Goal: Book appointment/travel/reservation

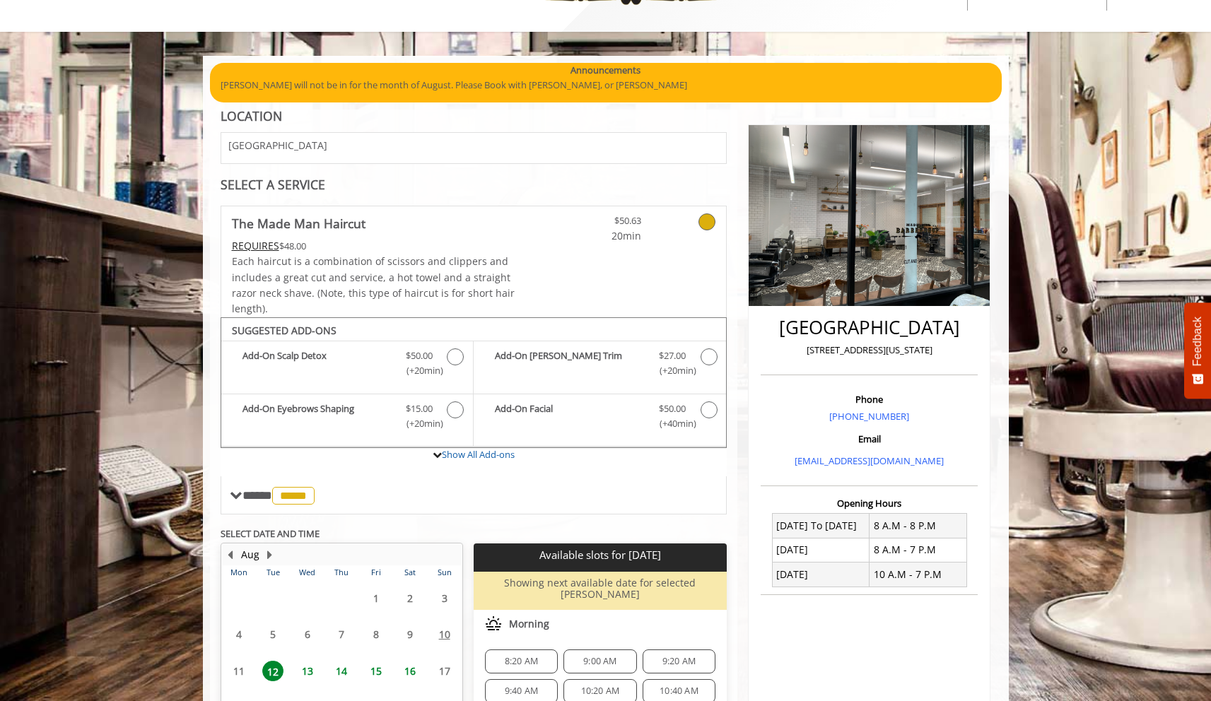
scroll to position [216, 0]
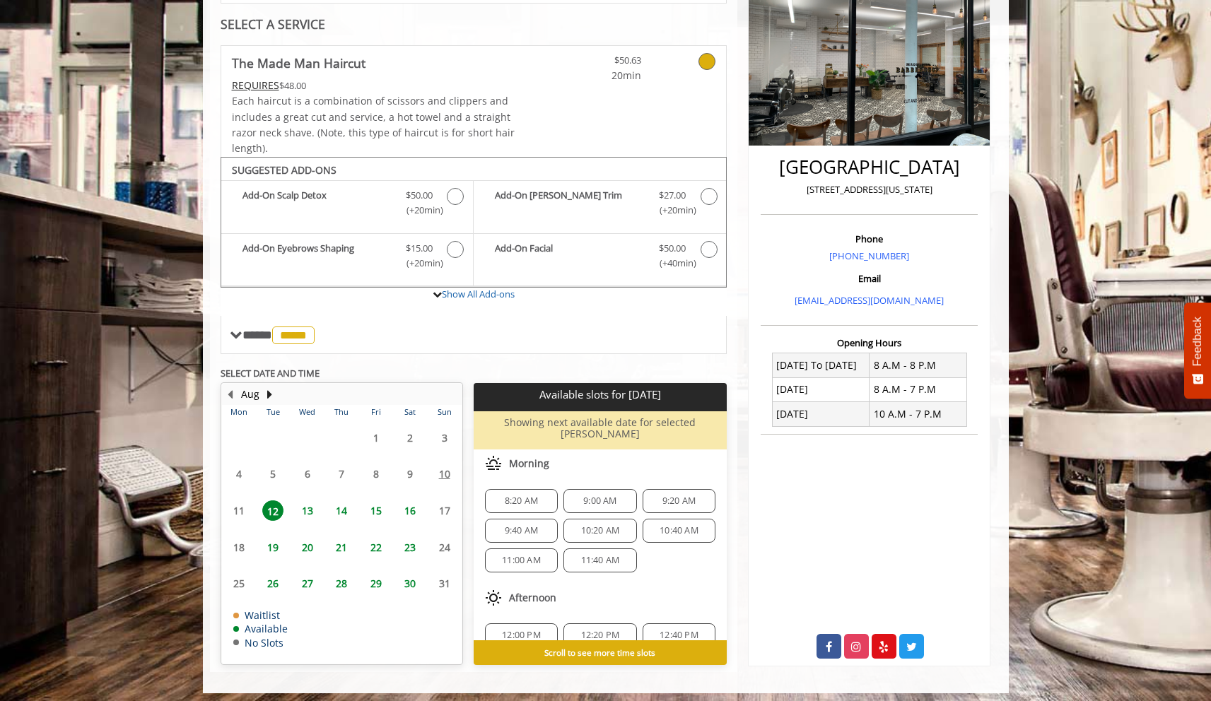
click at [304, 507] on span "13" at bounding box center [307, 511] width 21 height 21
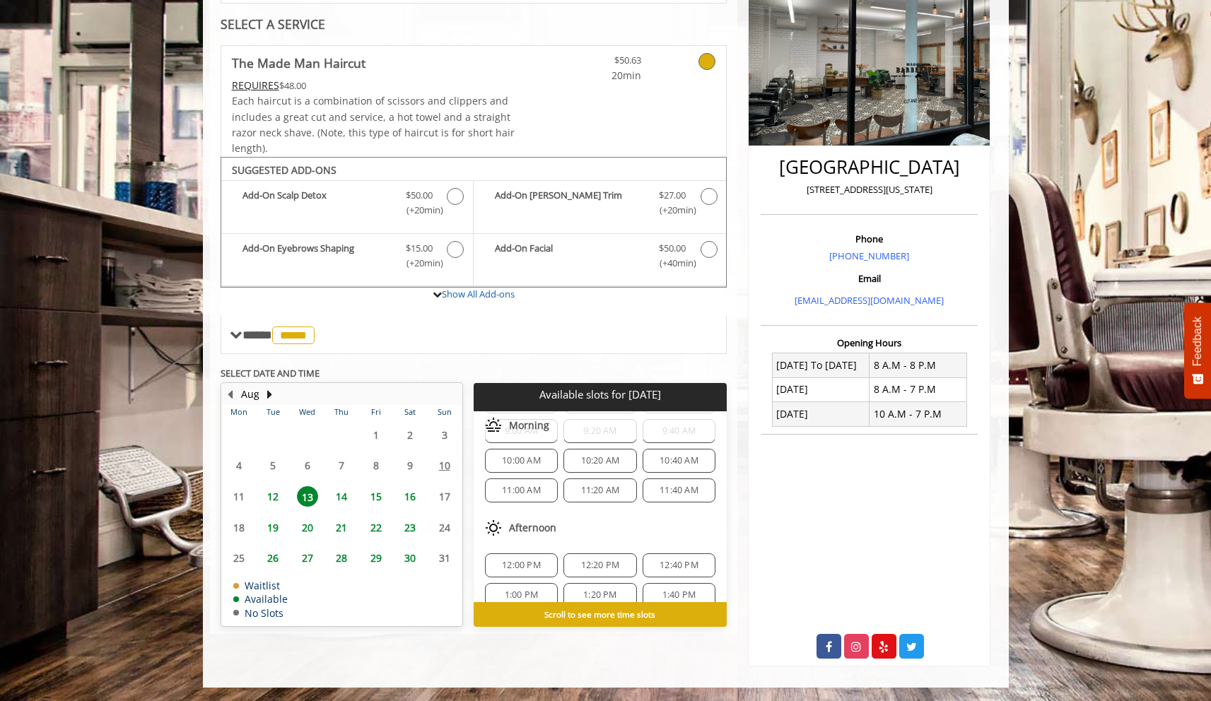
scroll to position [40, 0]
click at [577, 521] on div "11:20 AM" at bounding box center [600, 512] width 73 height 24
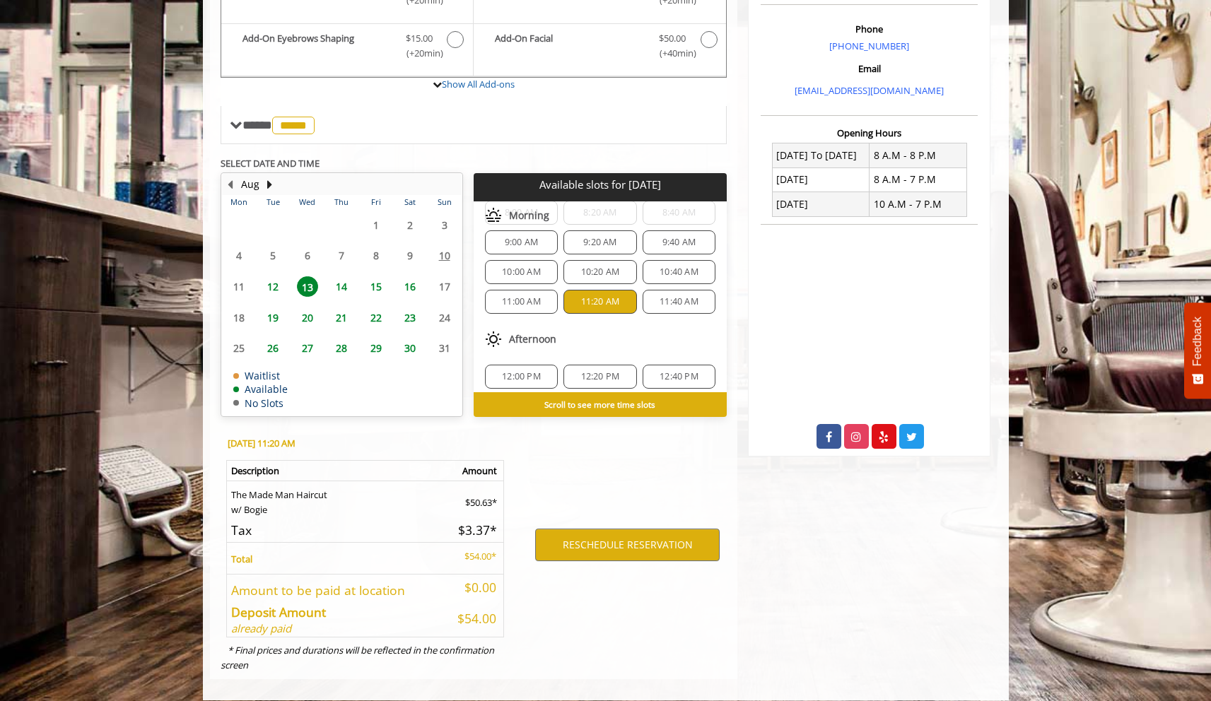
scroll to position [423, 0]
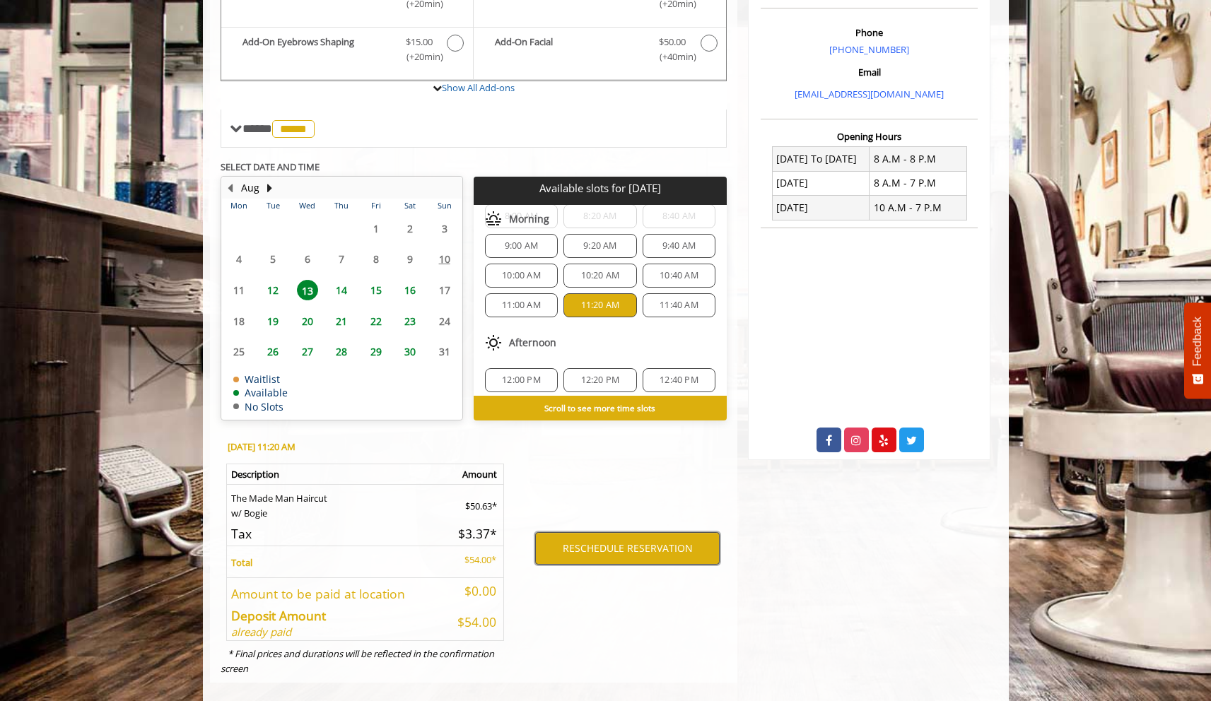
click at [616, 554] on button "RESCHEDULE RESERVATION" at bounding box center [627, 548] width 185 height 33
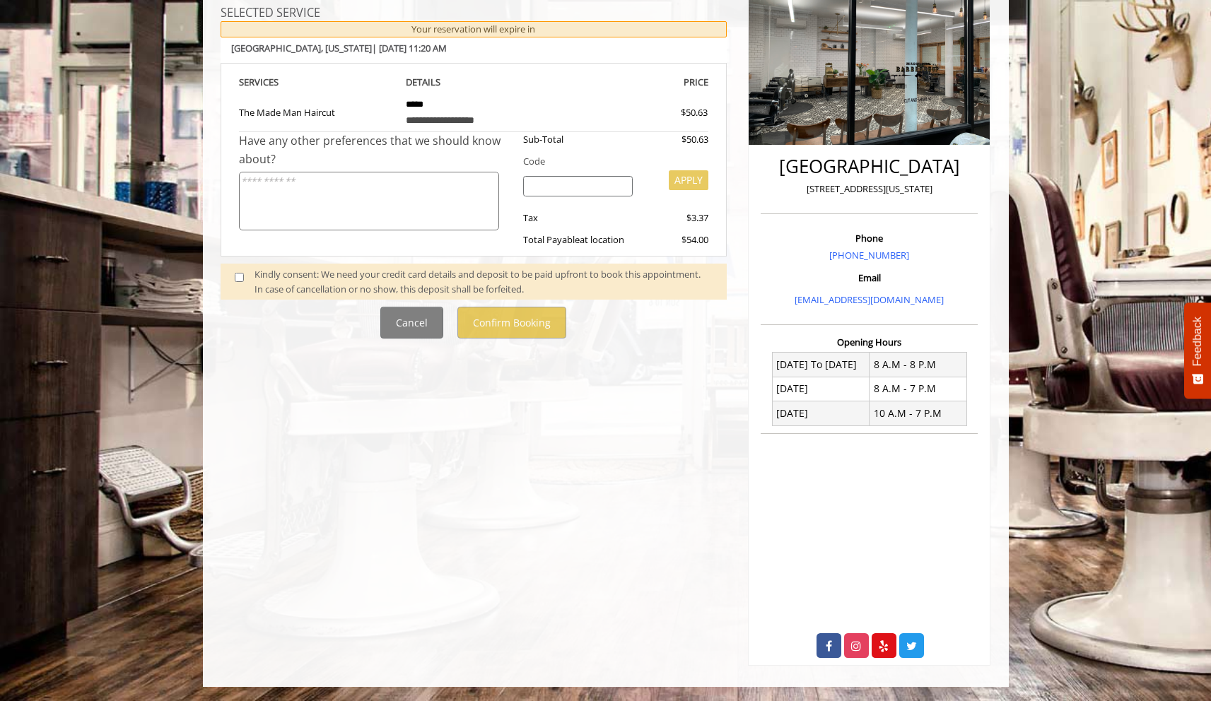
scroll to position [0, 0]
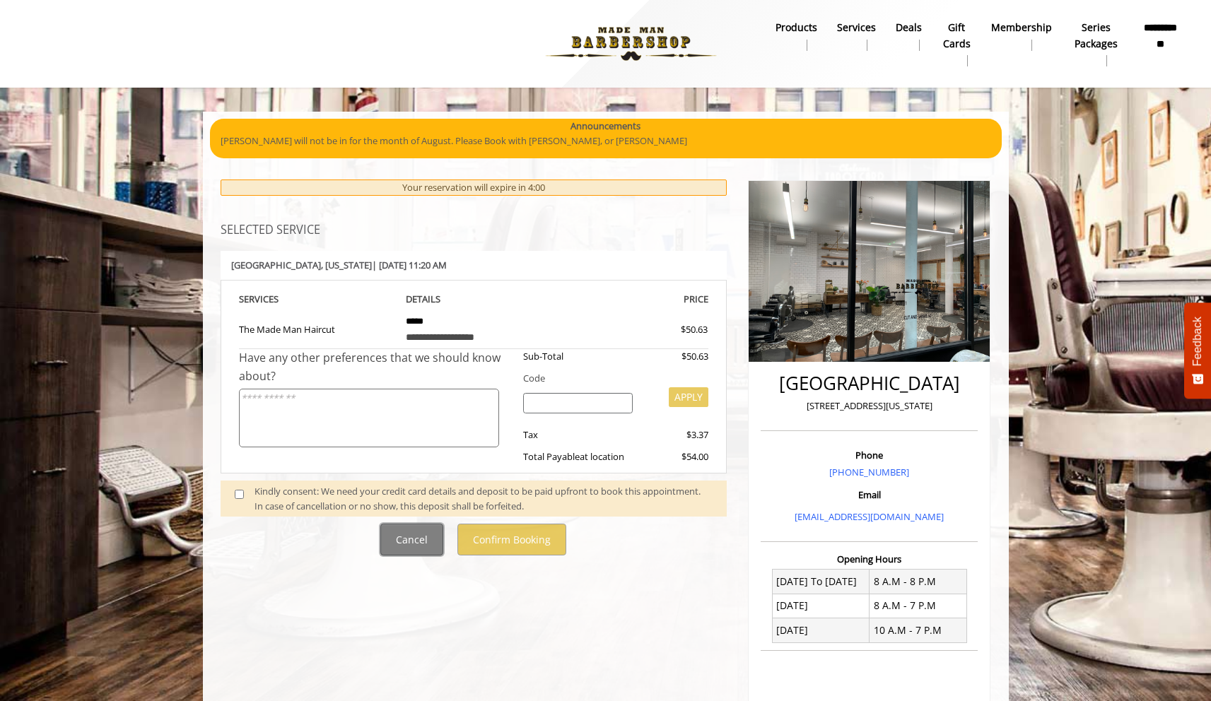
click at [395, 535] on button "Cancel" at bounding box center [411, 540] width 63 height 32
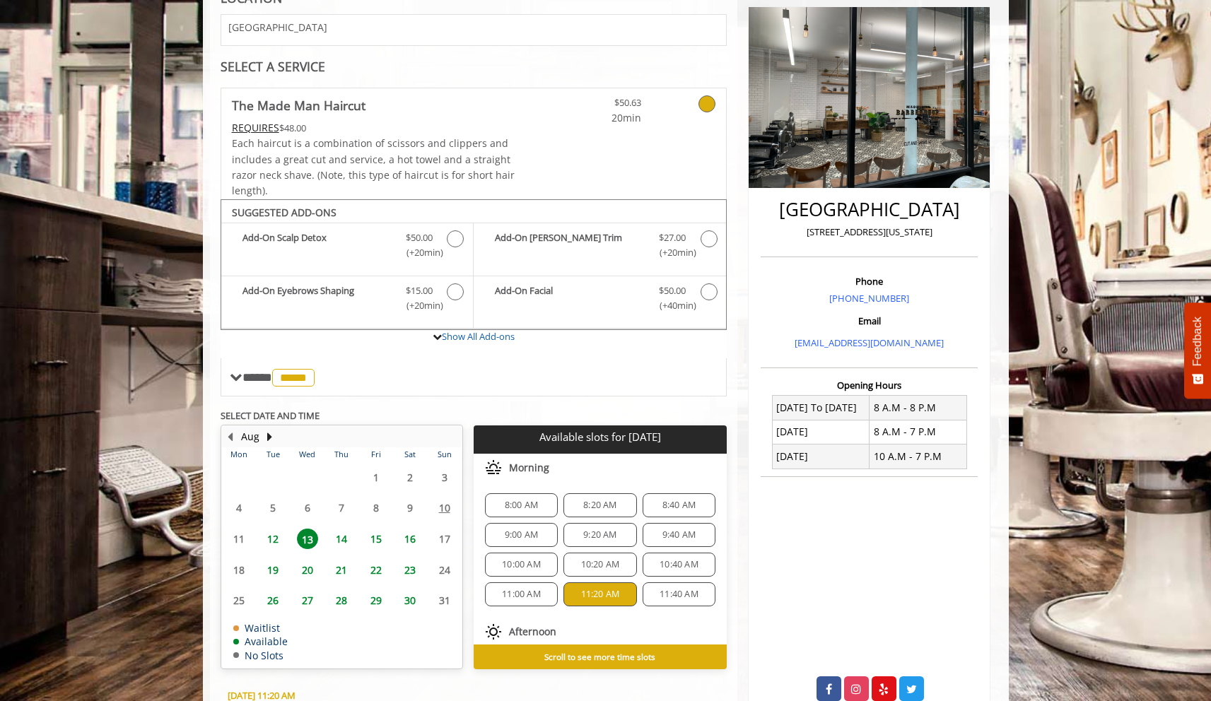
scroll to position [194, 0]
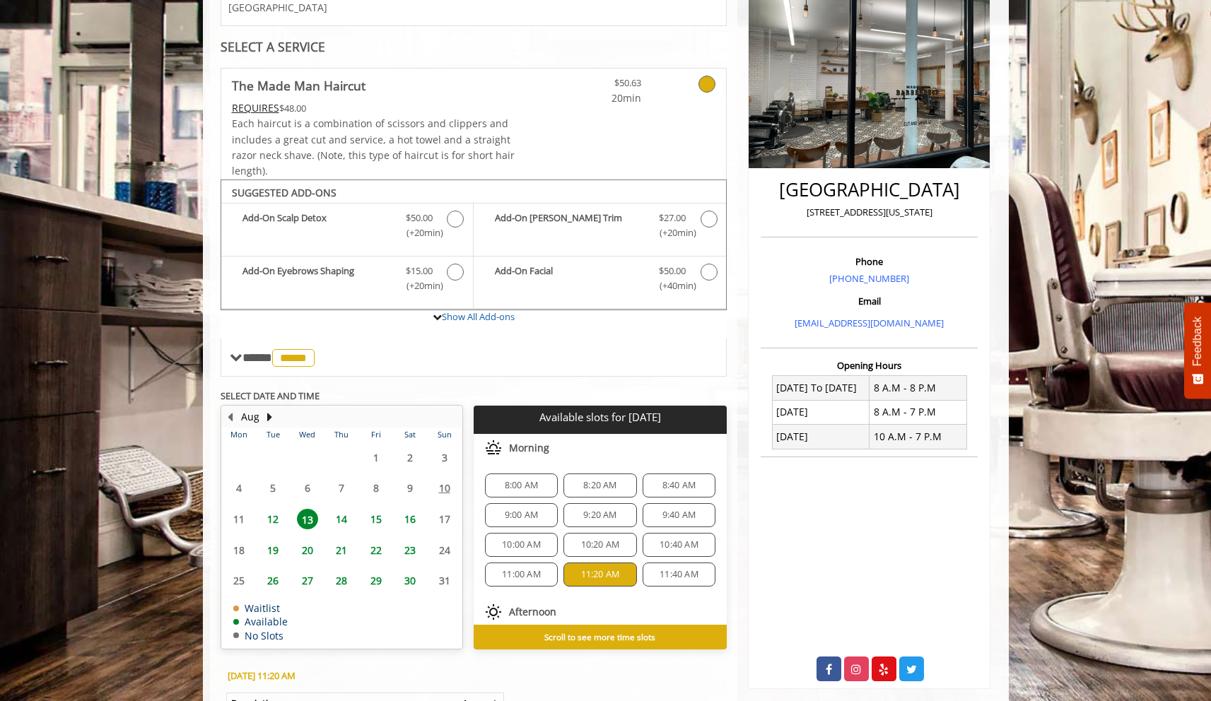
click at [607, 544] on span "10:20 AM" at bounding box center [600, 545] width 39 height 11
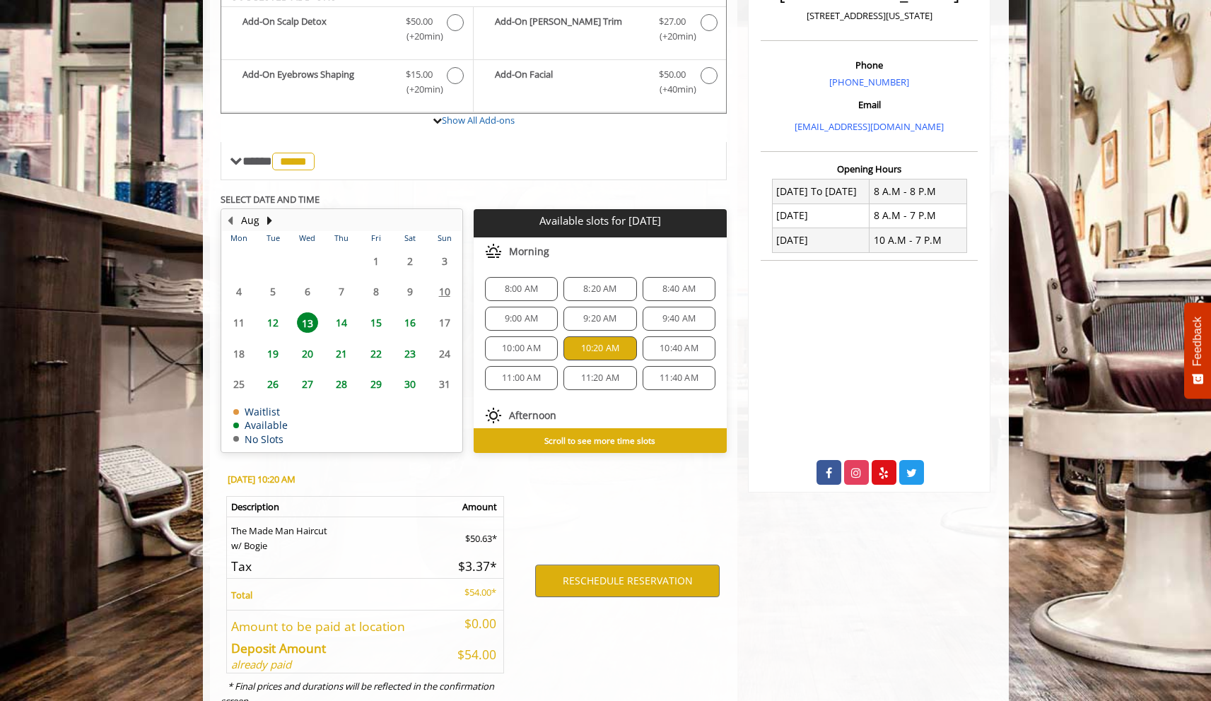
scroll to position [440, 0]
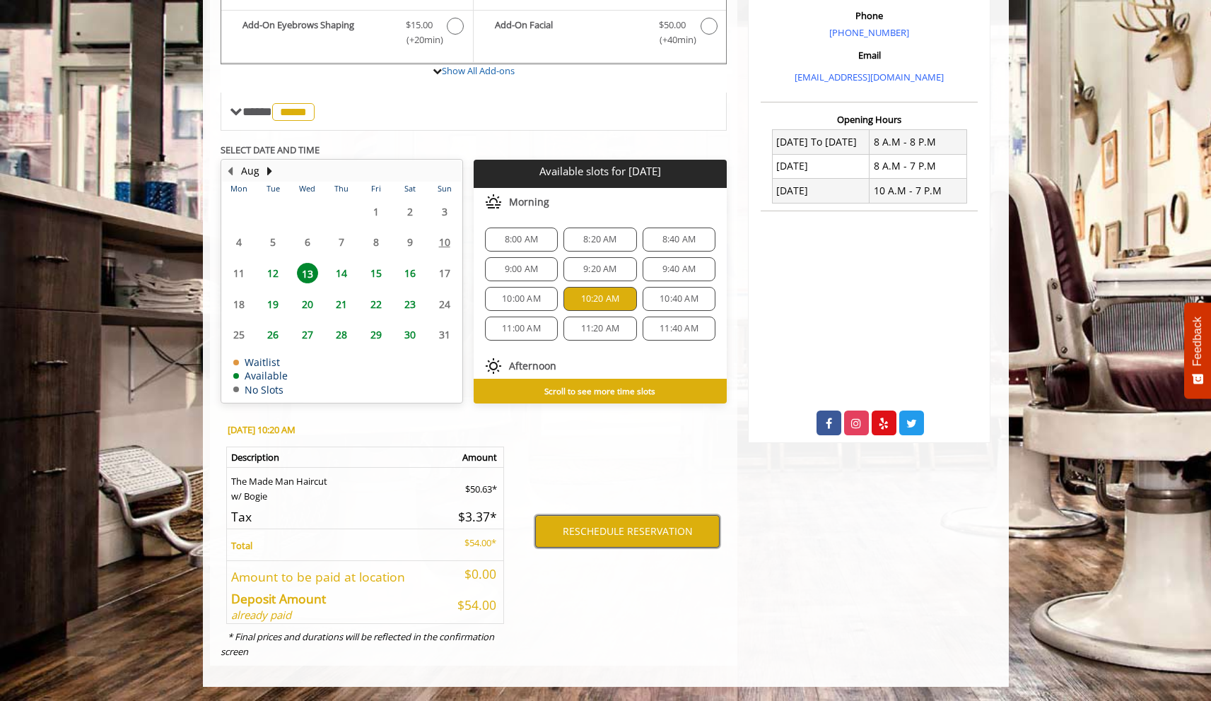
click at [552, 535] on button "RESCHEDULE RESERVATION" at bounding box center [627, 532] width 185 height 33
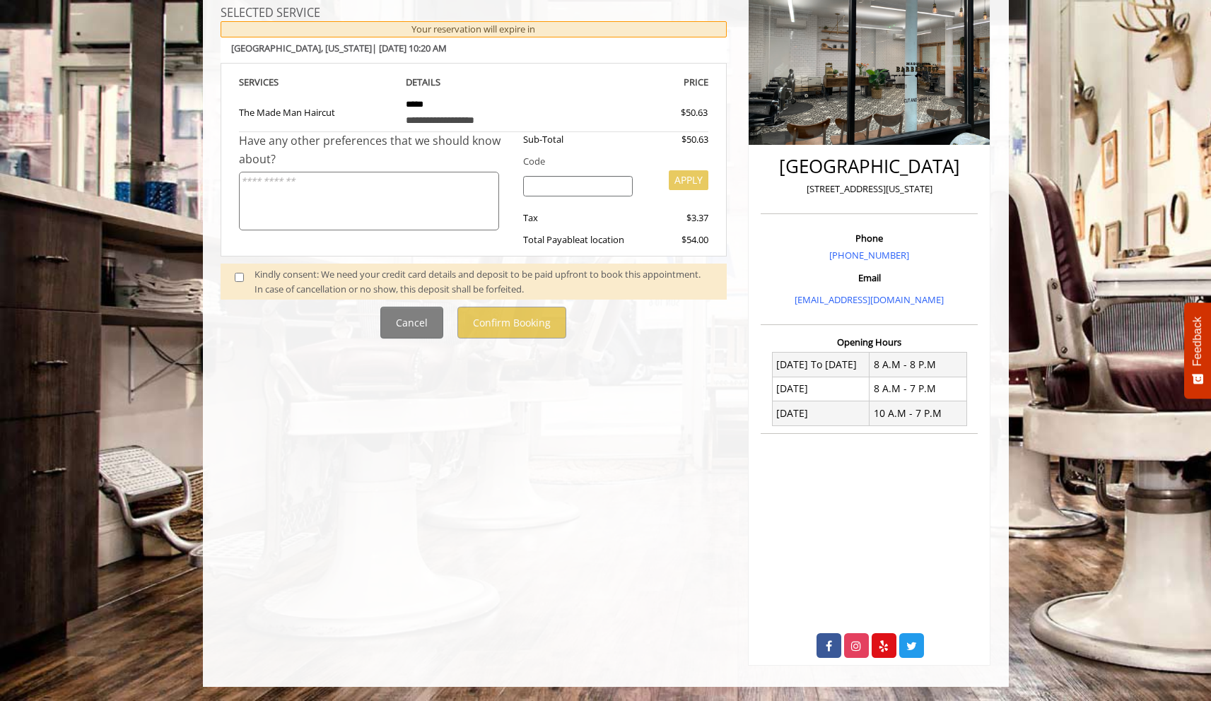
scroll to position [0, 0]
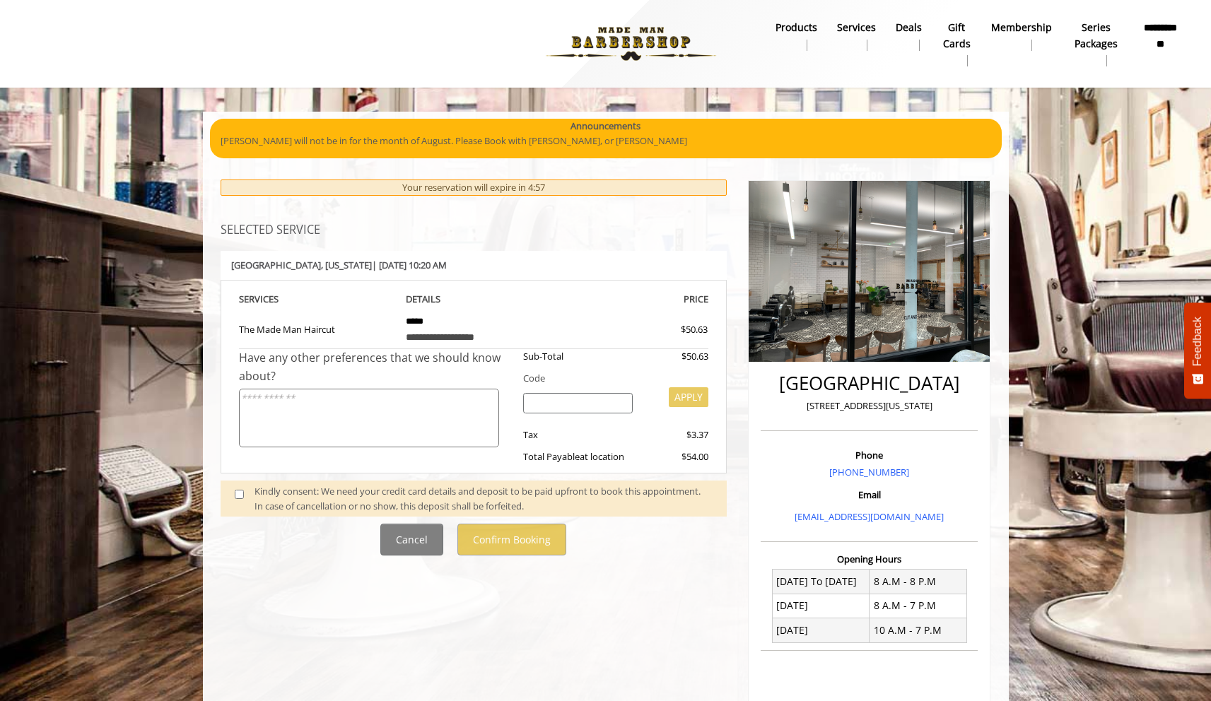
click at [295, 494] on div "Kindly consent: We need your credit card details and deposit to be paid upfront…" at bounding box center [484, 499] width 458 height 30
click at [233, 498] on span at bounding box center [245, 499] width 42 height 30
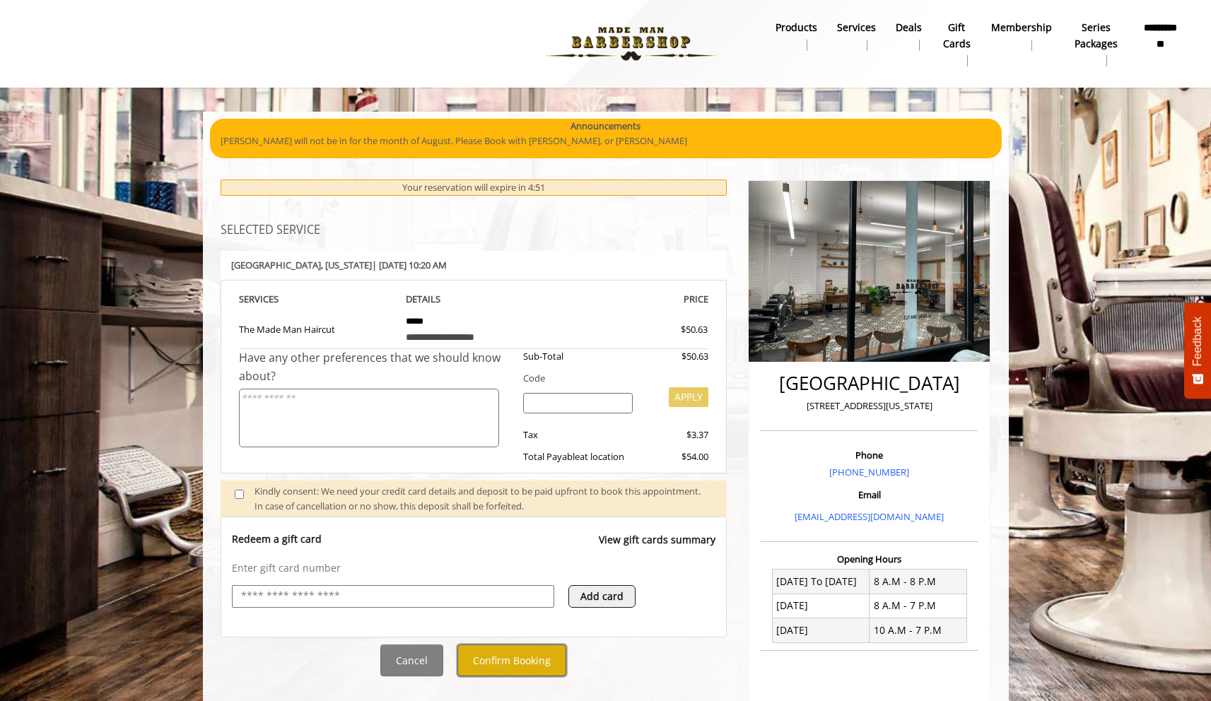
click at [487, 668] on button "Confirm Booking" at bounding box center [512, 661] width 109 height 32
